Goal: Transaction & Acquisition: Purchase product/service

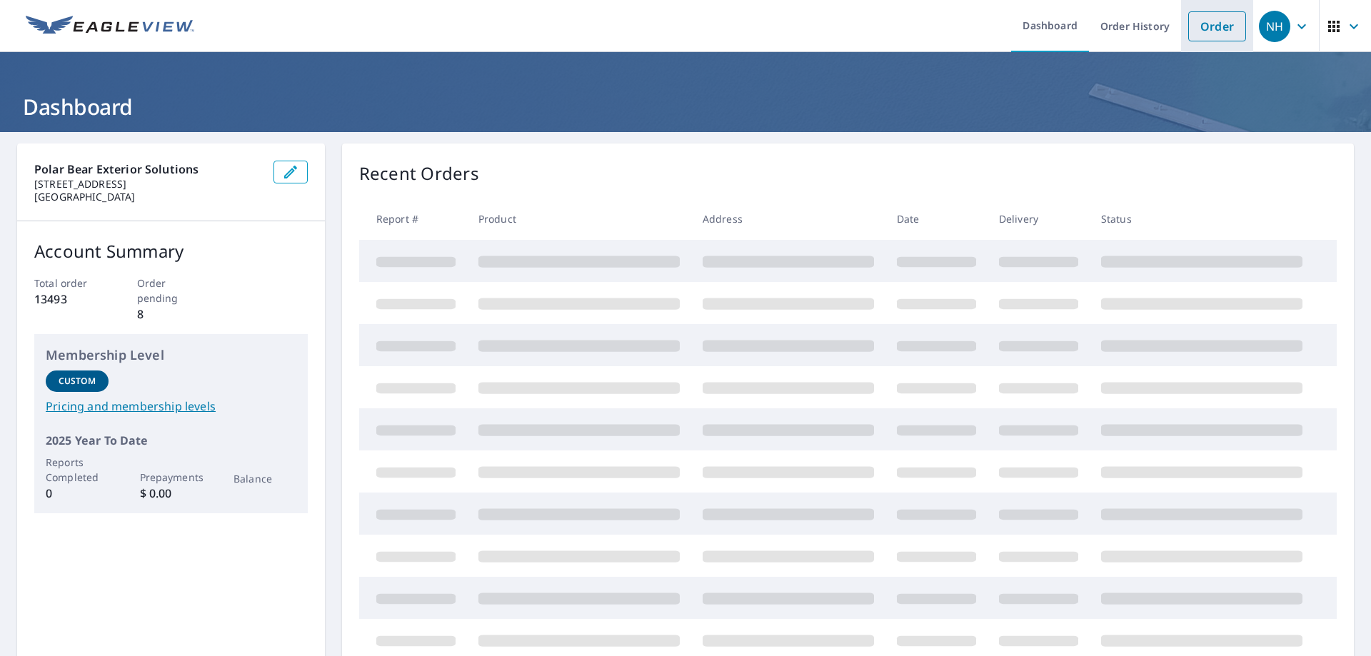
click at [1211, 31] on link "Order" at bounding box center [1217, 26] width 58 height 30
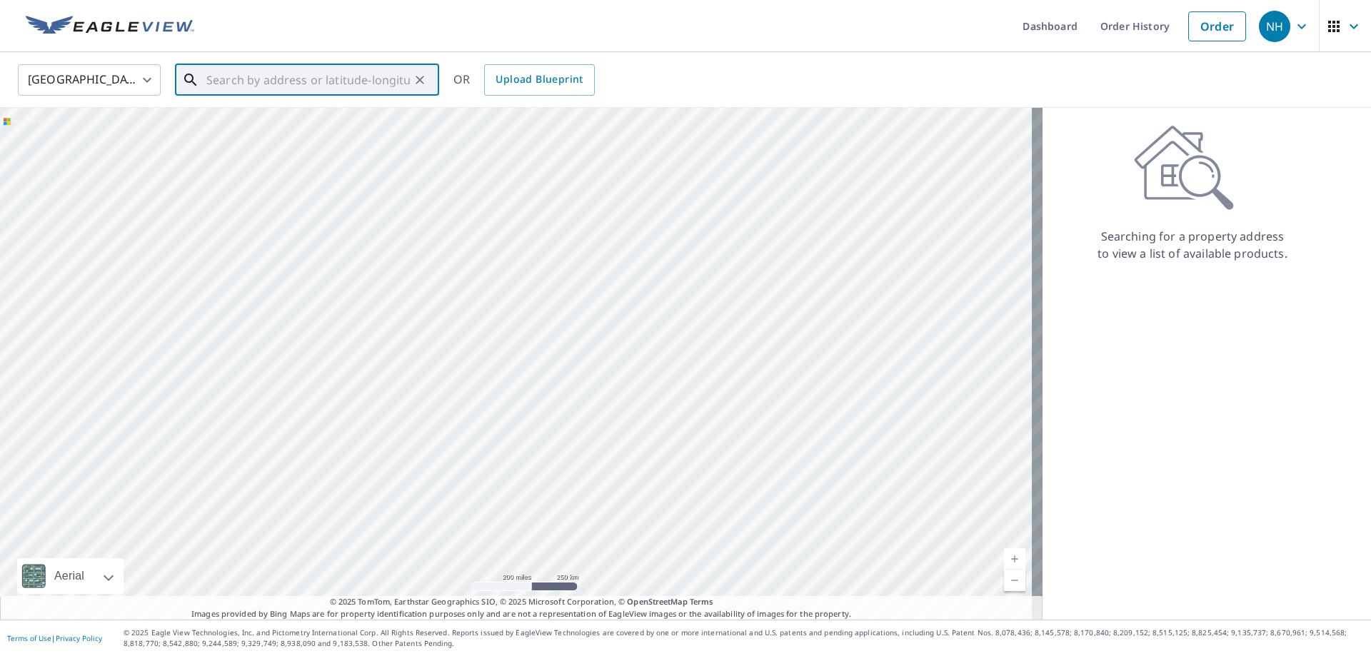
paste input "[STREET_ADDRESS]"
click at [320, 135] on p "[GEOGRAPHIC_DATA]" at bounding box center [315, 137] width 224 height 14
type input "[STREET_ADDRESS]"
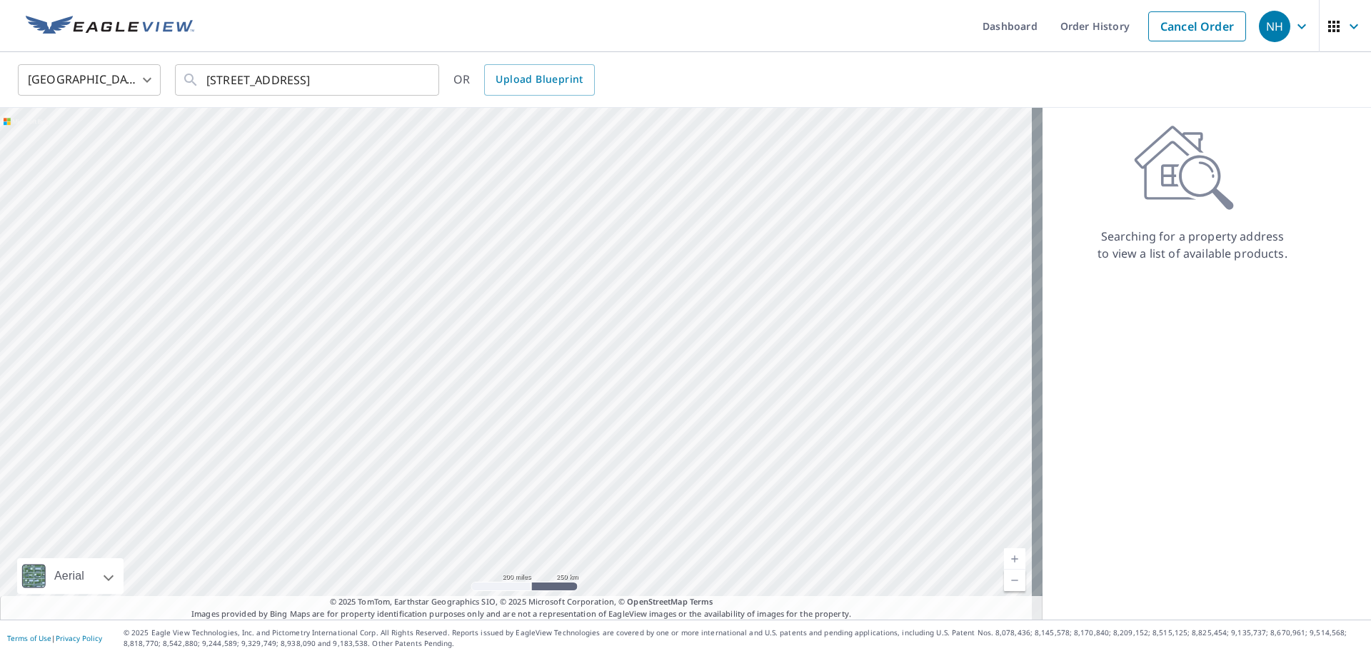
scroll to position [0, 0]
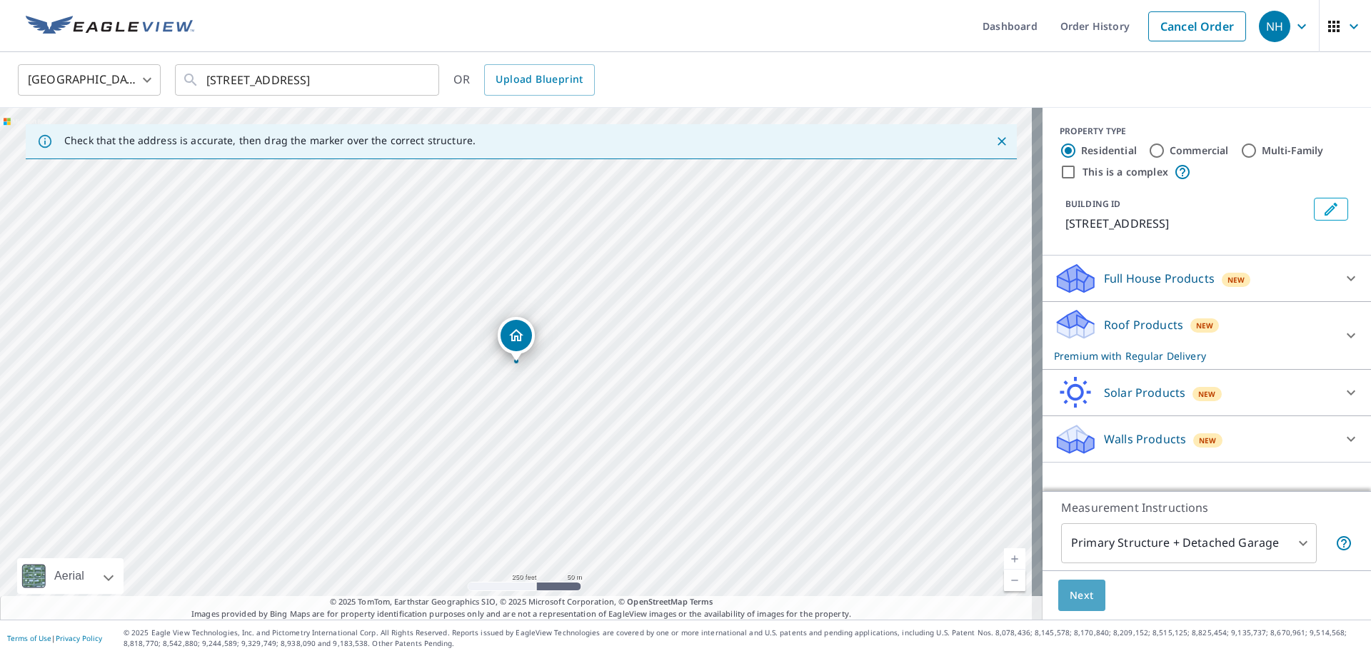
click at [1074, 596] on span "Next" at bounding box center [1082, 596] width 24 height 18
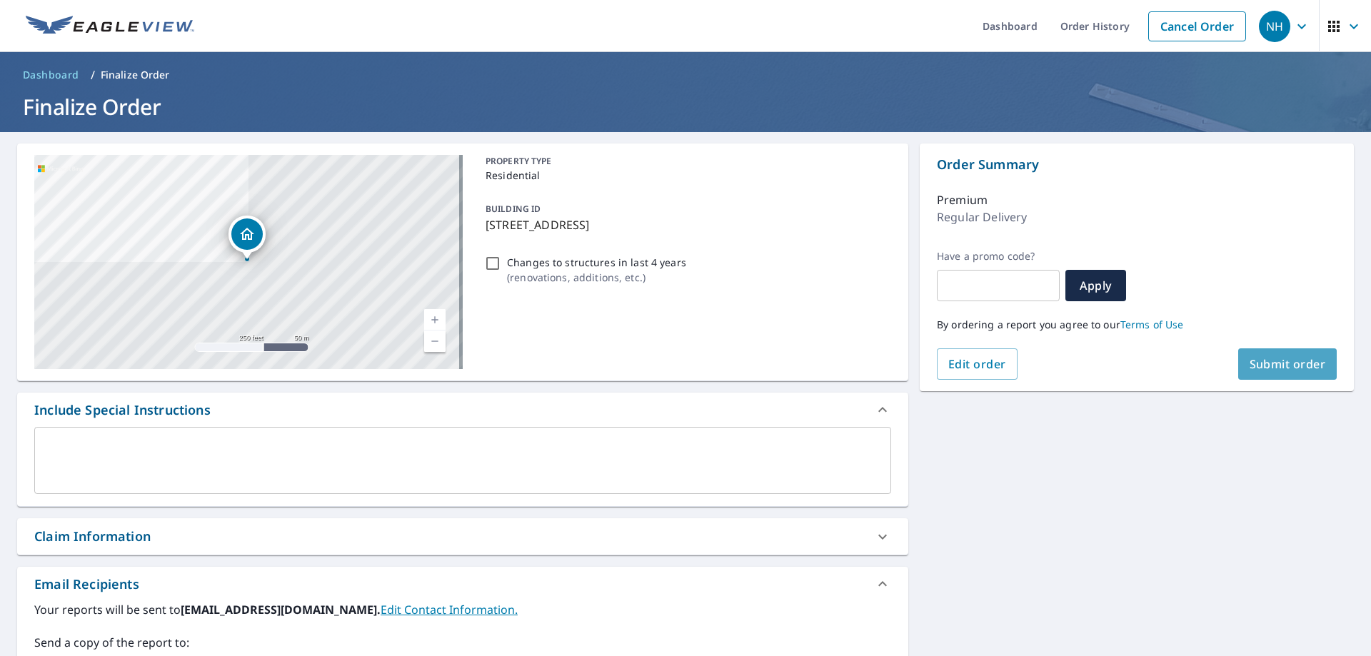
click at [1243, 374] on button "Submit order" at bounding box center [1287, 363] width 99 height 31
checkbox input "true"
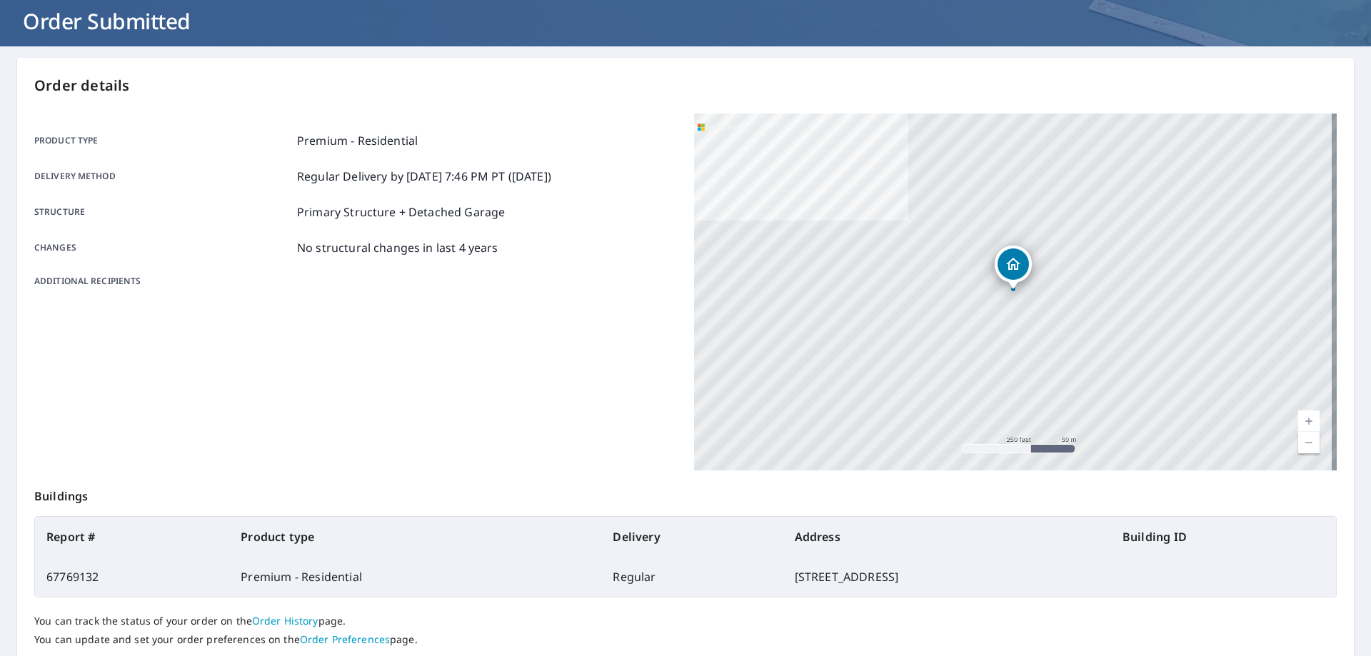
scroll to position [184, 0]
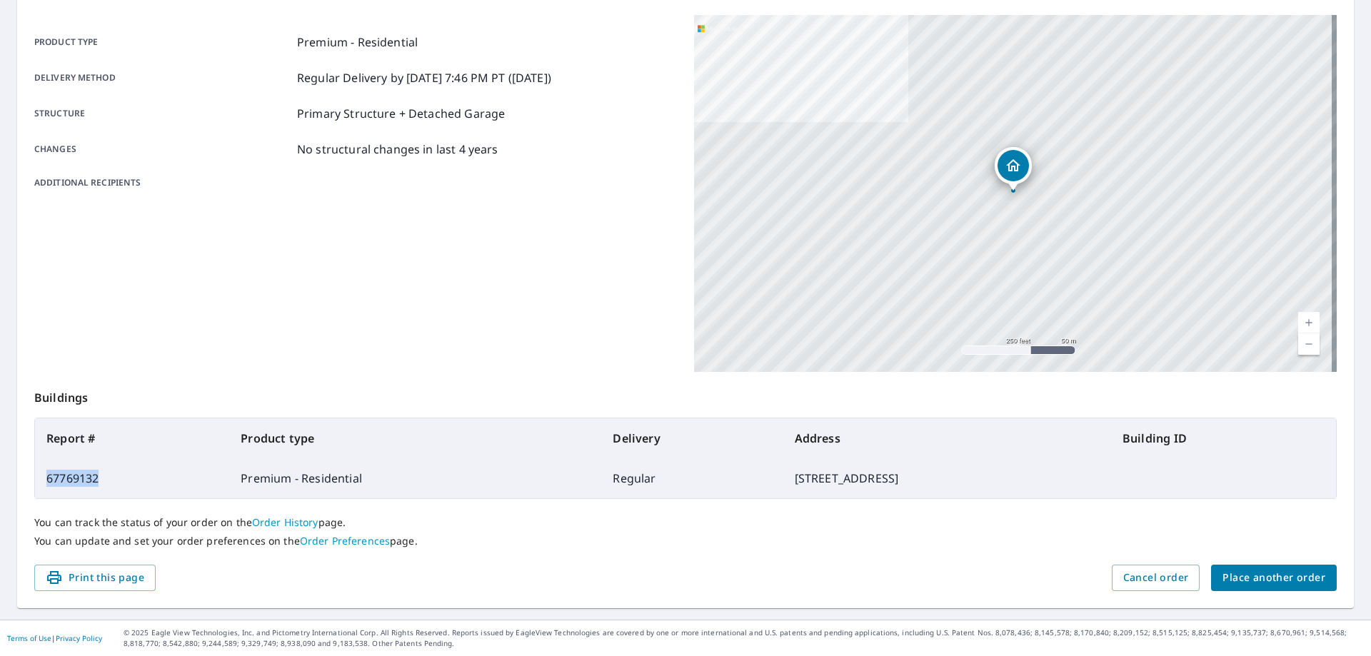
drag, startPoint x: 114, startPoint y: 479, endPoint x: 44, endPoint y: 488, distance: 71.3
click at [44, 488] on td "67769132" at bounding box center [132, 478] width 194 height 40
copy td "67769132"
